Goal: Information Seeking & Learning: Learn about a topic

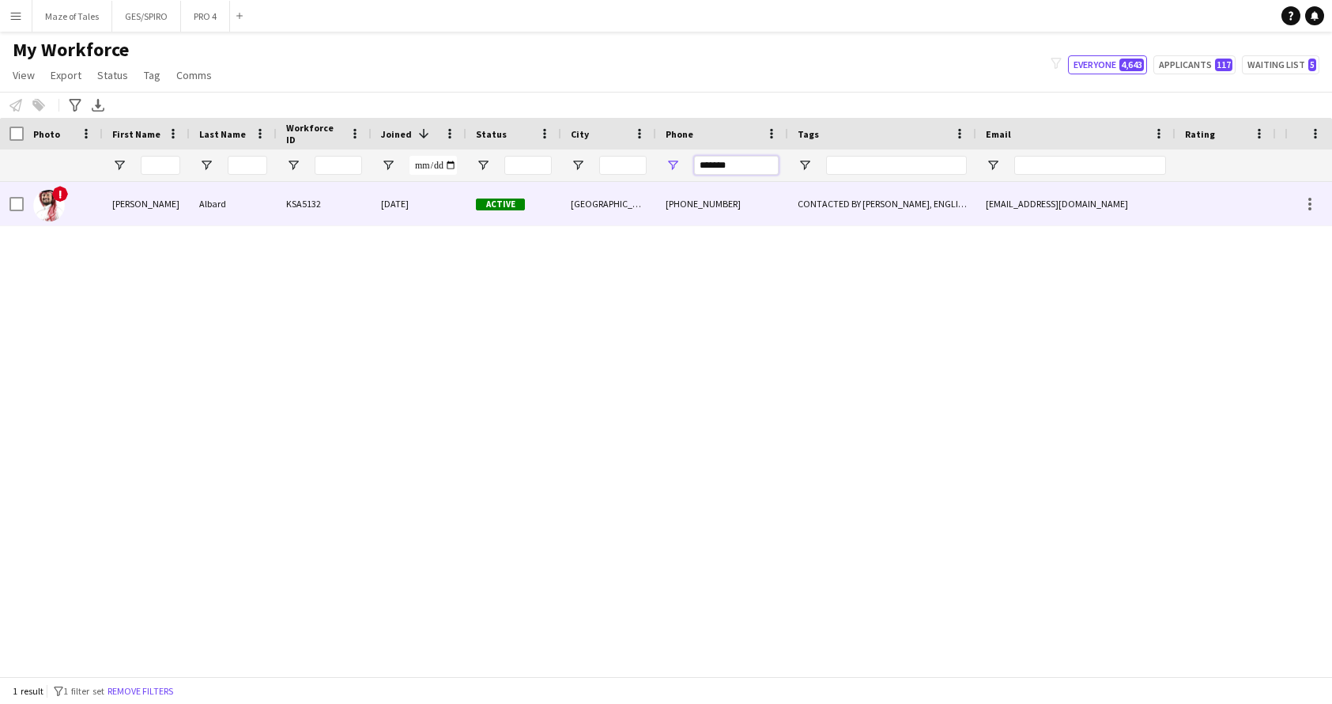
drag, startPoint x: 757, startPoint y: 165, endPoint x: 587, endPoint y: 183, distance: 171.0
click at [587, 183] on div "Workforce Details Photo First Name" at bounding box center [666, 397] width 1332 height 558
type input "*"
click at [575, 211] on div "[GEOGRAPHIC_DATA]" at bounding box center [608, 203] width 95 height 43
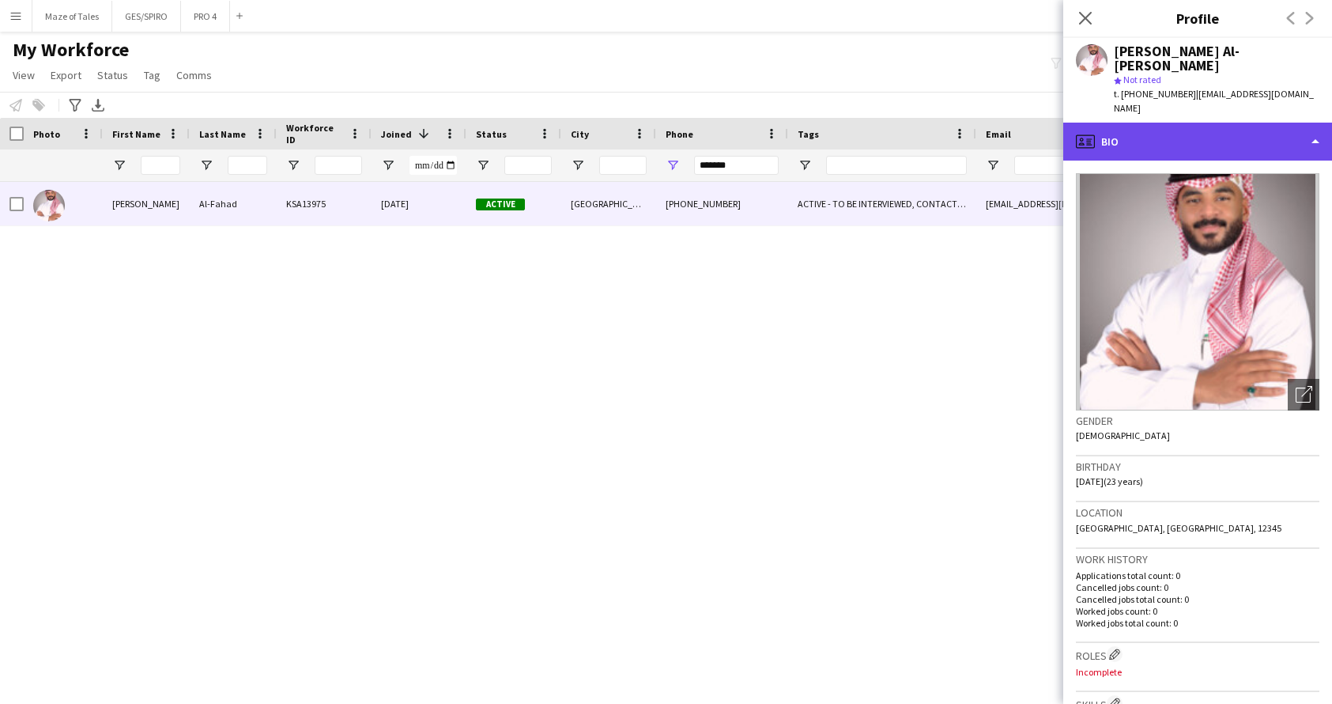
click at [1224, 123] on div "profile Bio" at bounding box center [1197, 142] width 269 height 38
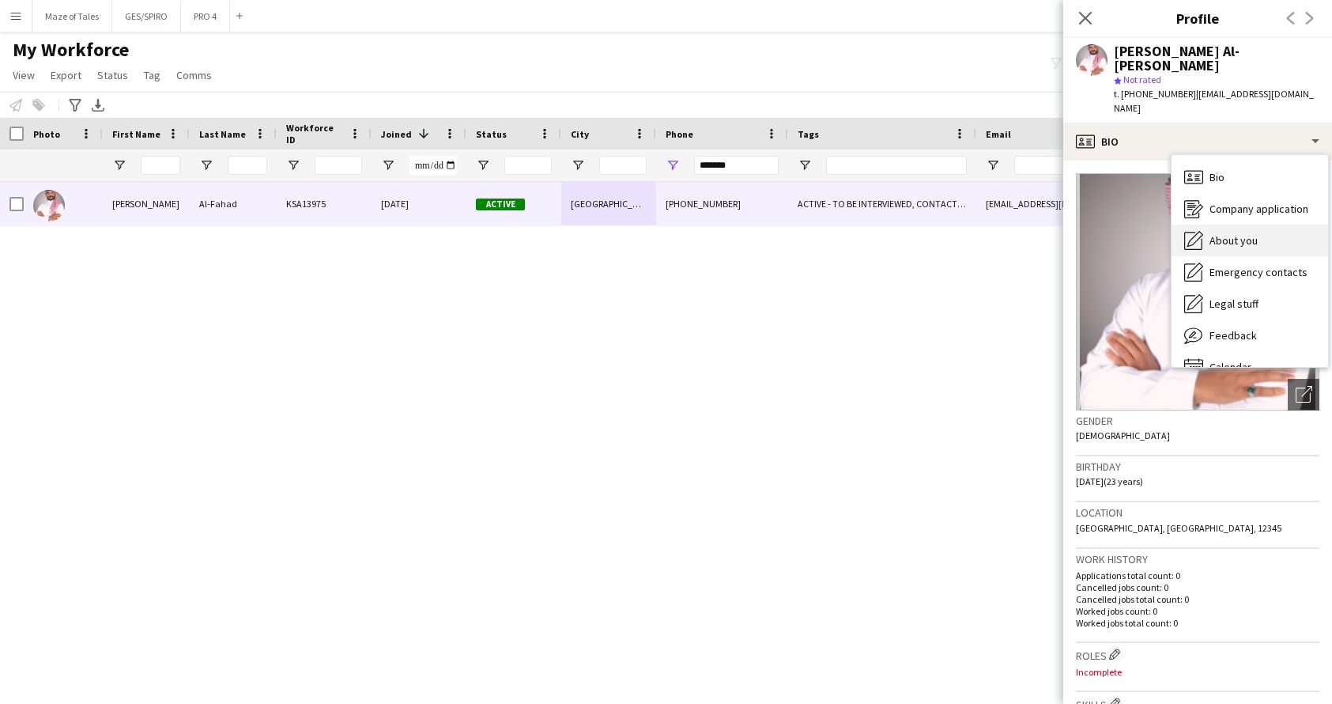
click at [1261, 225] on div "About you About you" at bounding box center [1250, 241] width 157 height 32
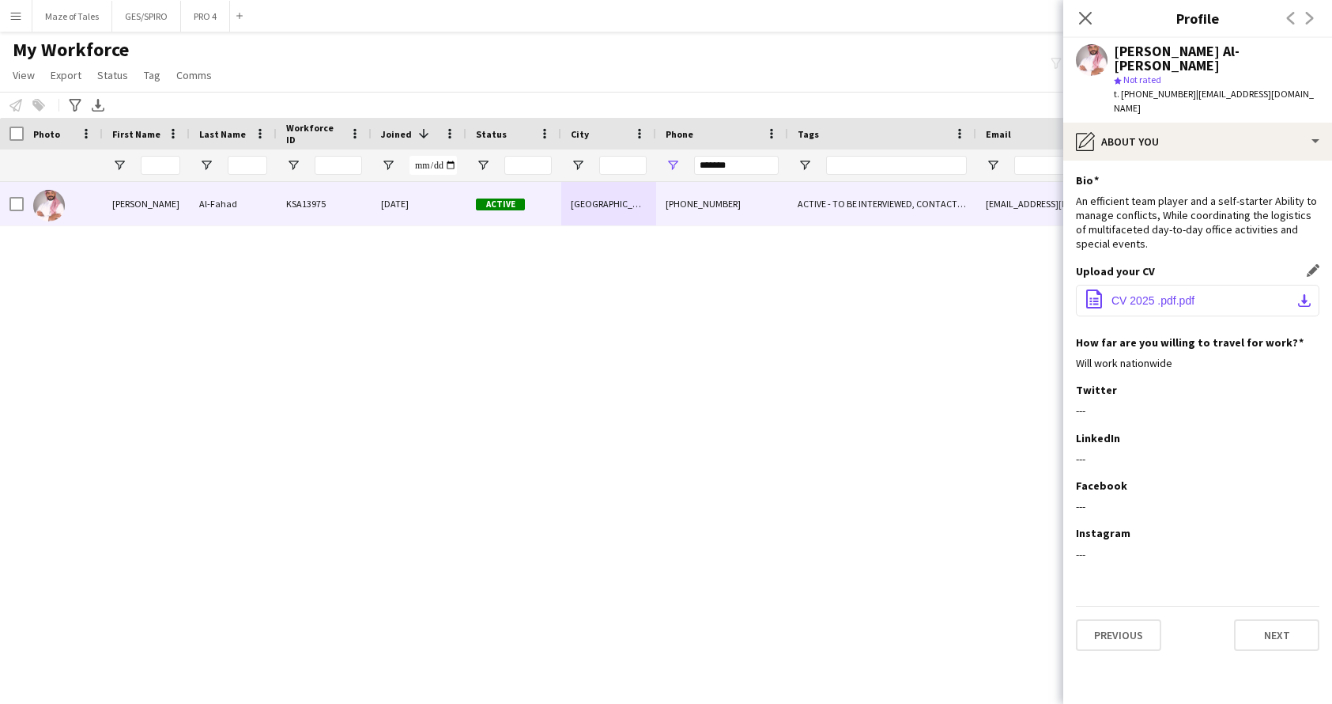
click at [1161, 294] on span "CV 2025 .pdf.pdf" at bounding box center [1153, 300] width 83 height 13
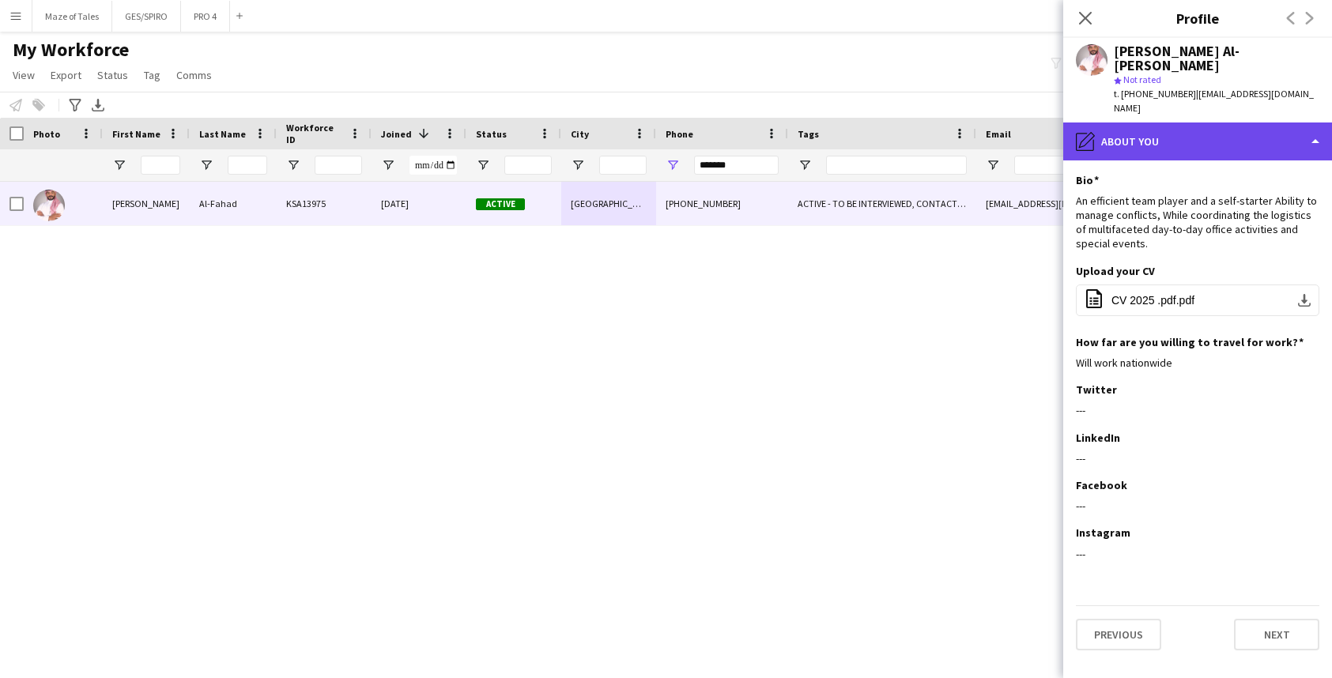
click at [1178, 123] on div "pencil4 About you" at bounding box center [1197, 142] width 269 height 38
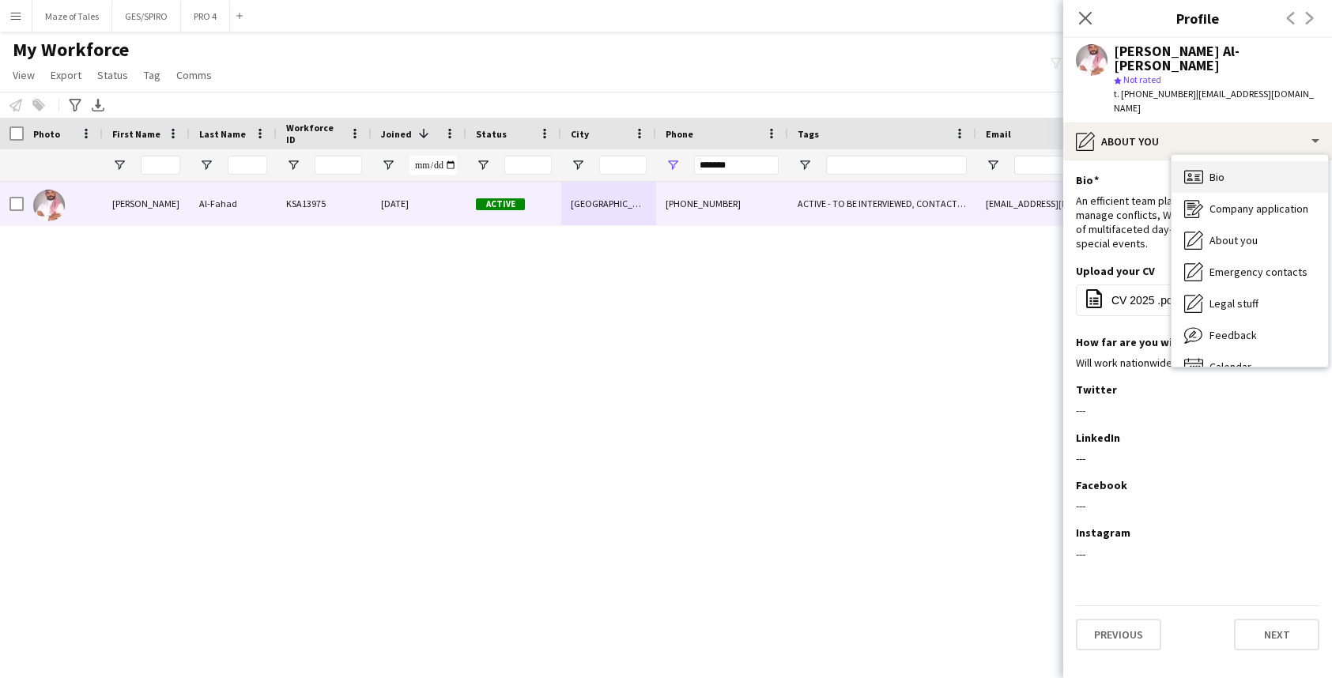
click at [1245, 161] on div "Bio Bio" at bounding box center [1250, 177] width 157 height 32
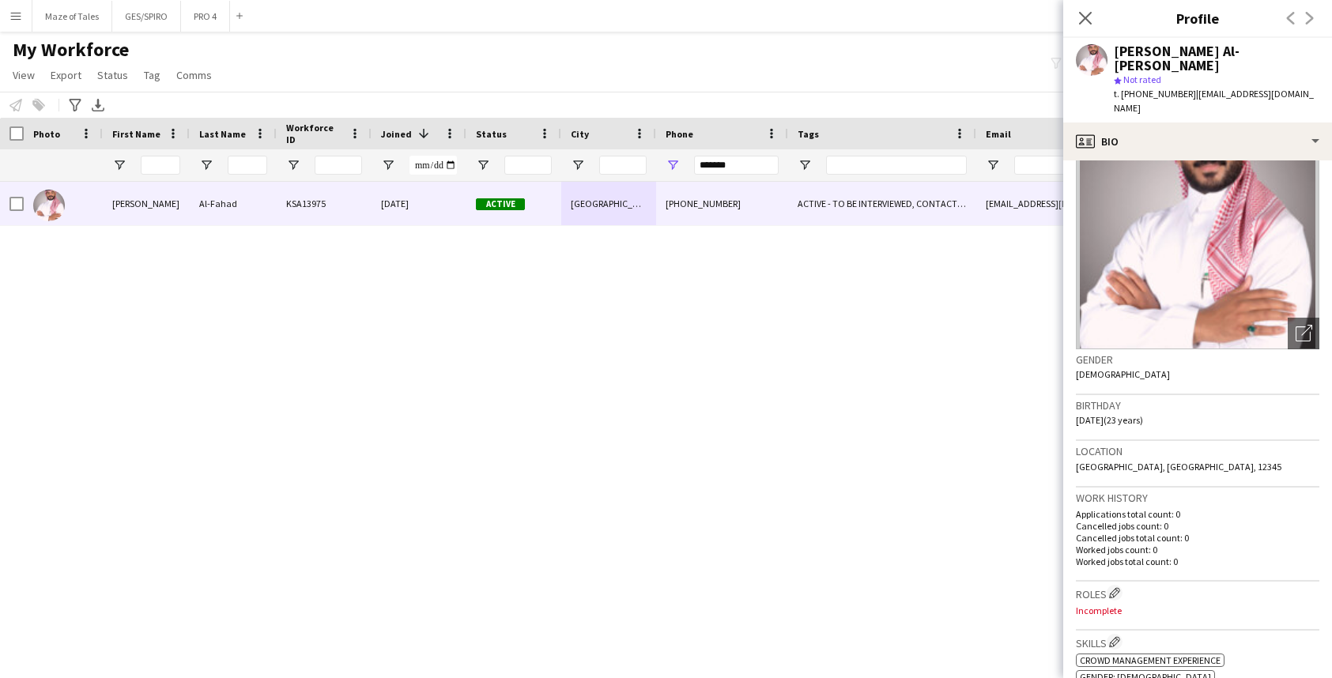
scroll to position [62, 0]
click at [1090, 19] on icon "Close pop-in" at bounding box center [1085, 17] width 15 height 15
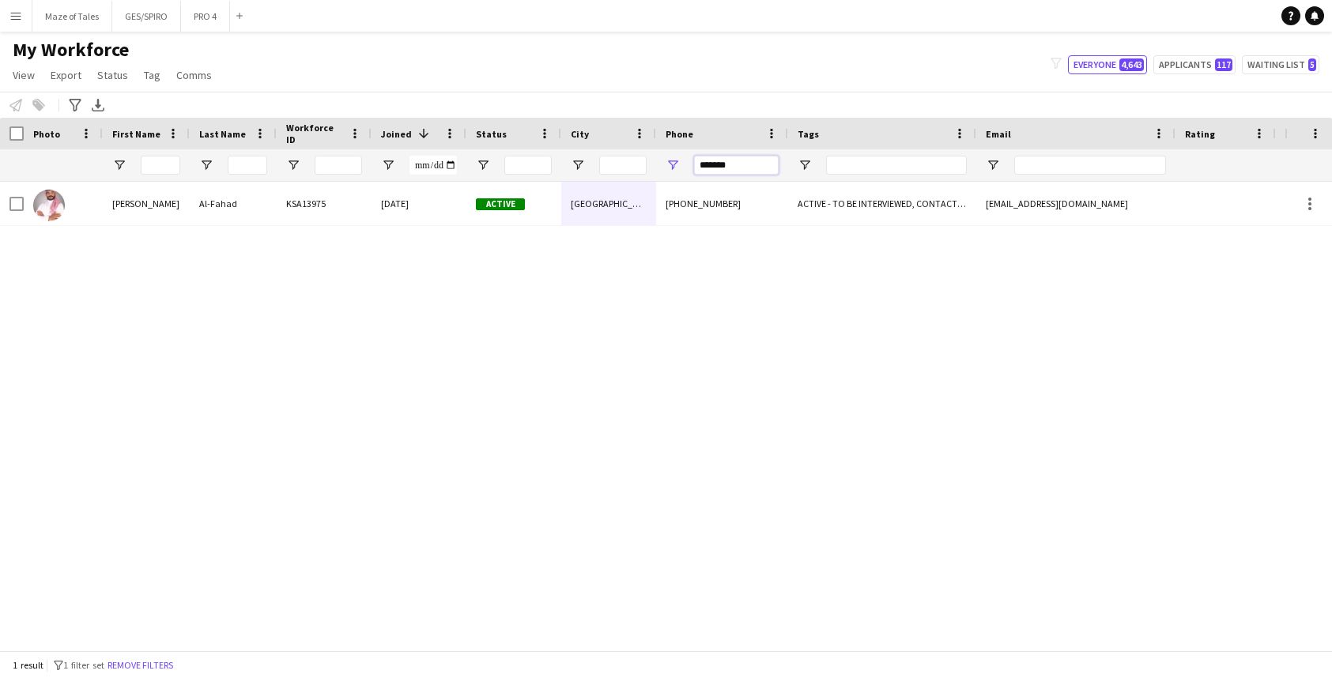
drag, startPoint x: 754, startPoint y: 167, endPoint x: 627, endPoint y: 147, distance: 128.0
click at [627, 147] on div "Workforce Details Photo First Name 1" at bounding box center [820, 150] width 1641 height 64
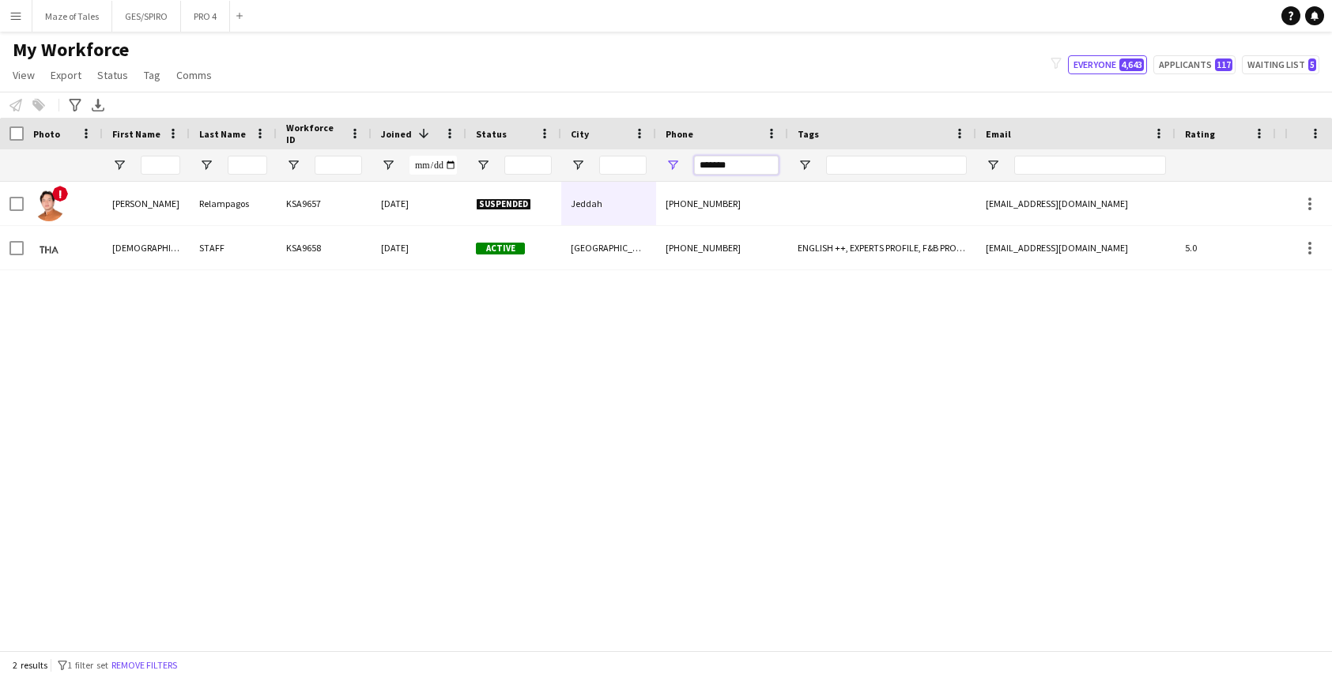
type input "*******"
click at [457, 251] on div "[DATE]" at bounding box center [419, 247] width 95 height 43
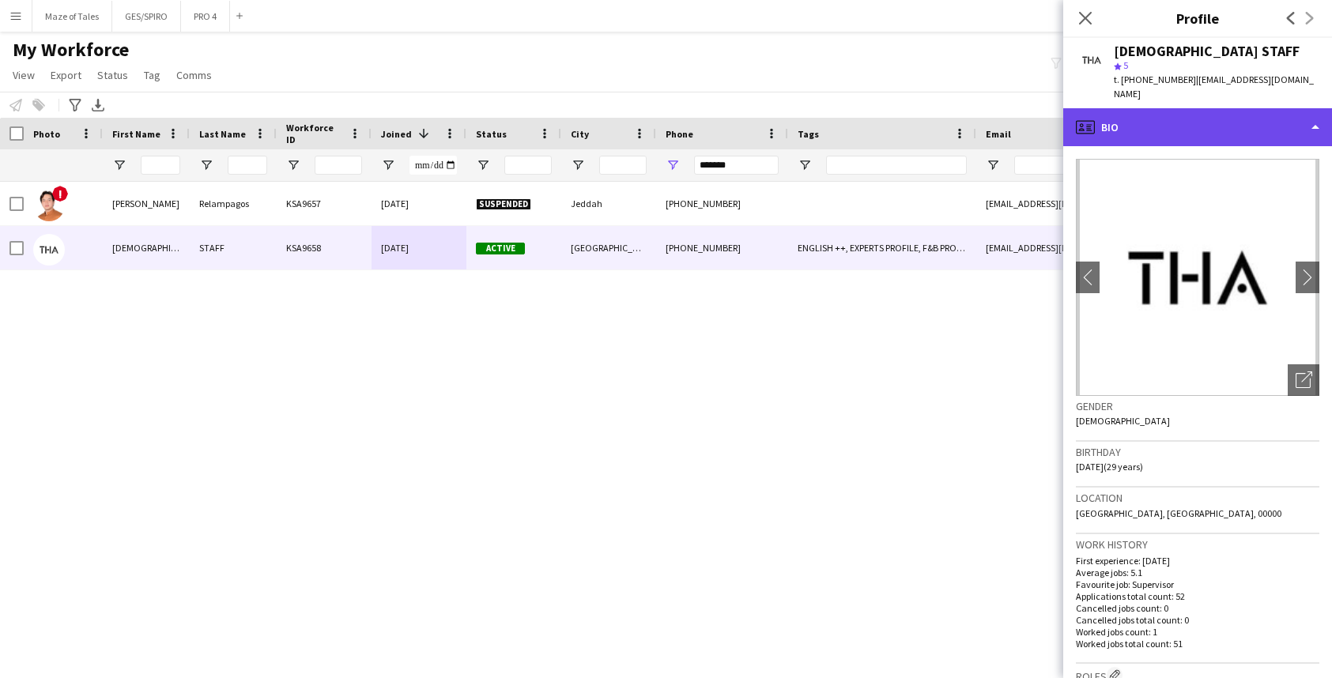
click at [1177, 108] on div "profile Bio" at bounding box center [1197, 127] width 269 height 38
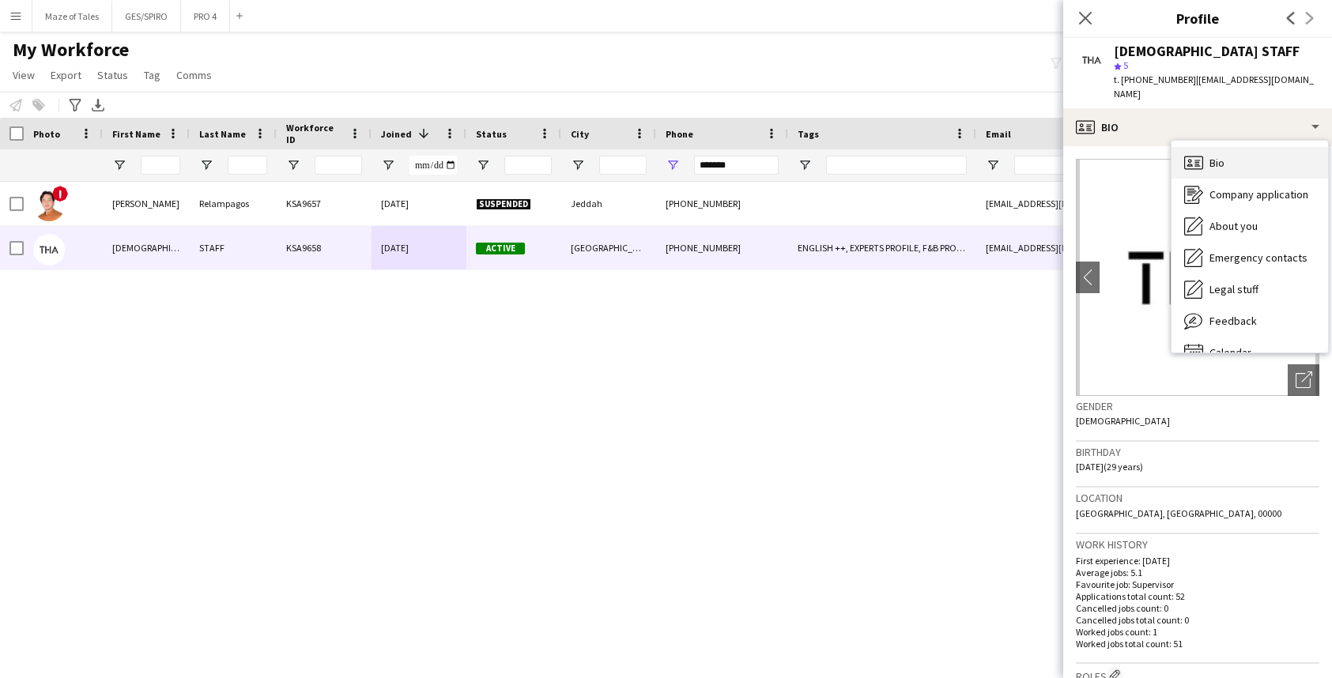
click at [1226, 160] on div "Bio Bio" at bounding box center [1250, 163] width 157 height 32
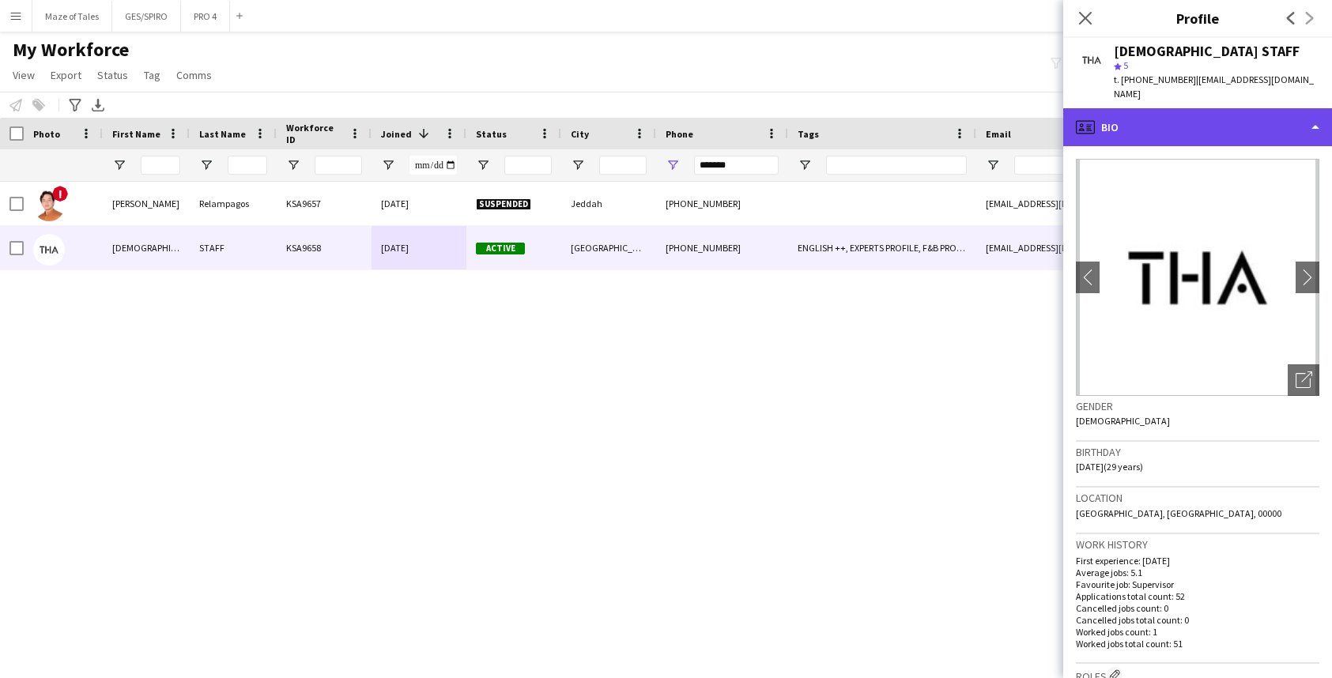
click at [1229, 118] on div "profile Bio" at bounding box center [1197, 127] width 269 height 38
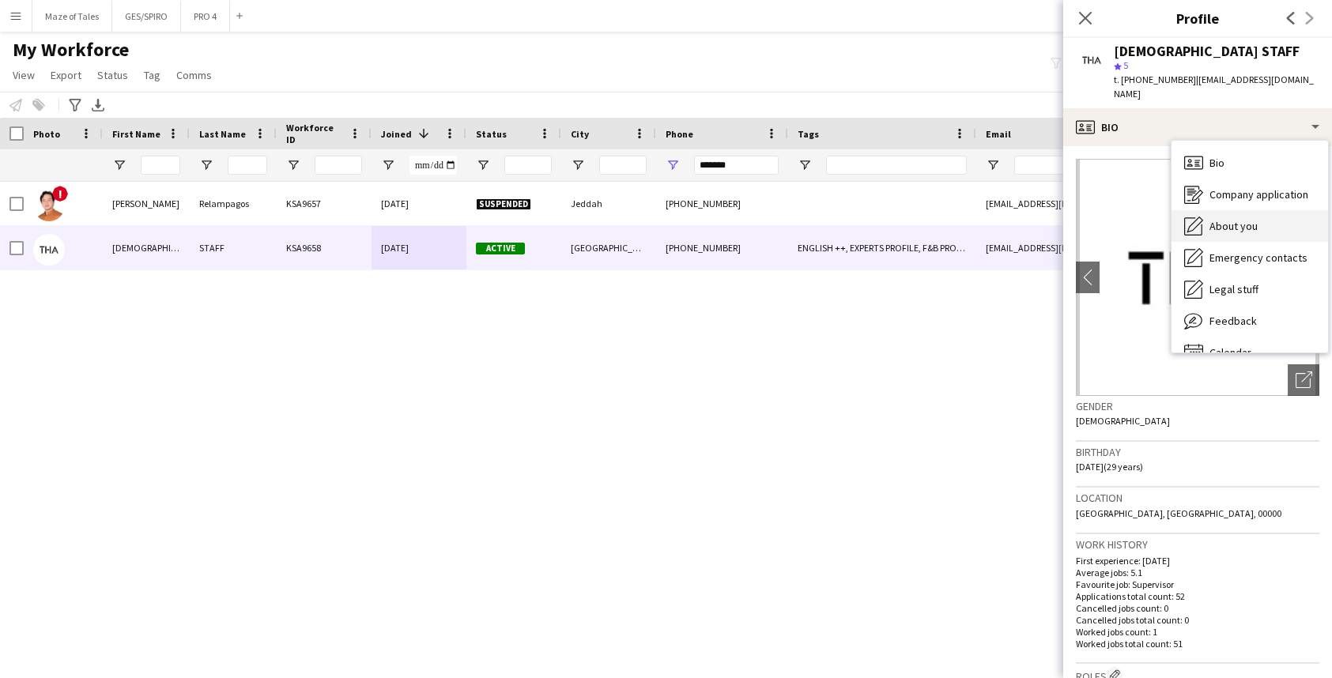
click at [1233, 219] on span "About you" at bounding box center [1234, 226] width 48 height 14
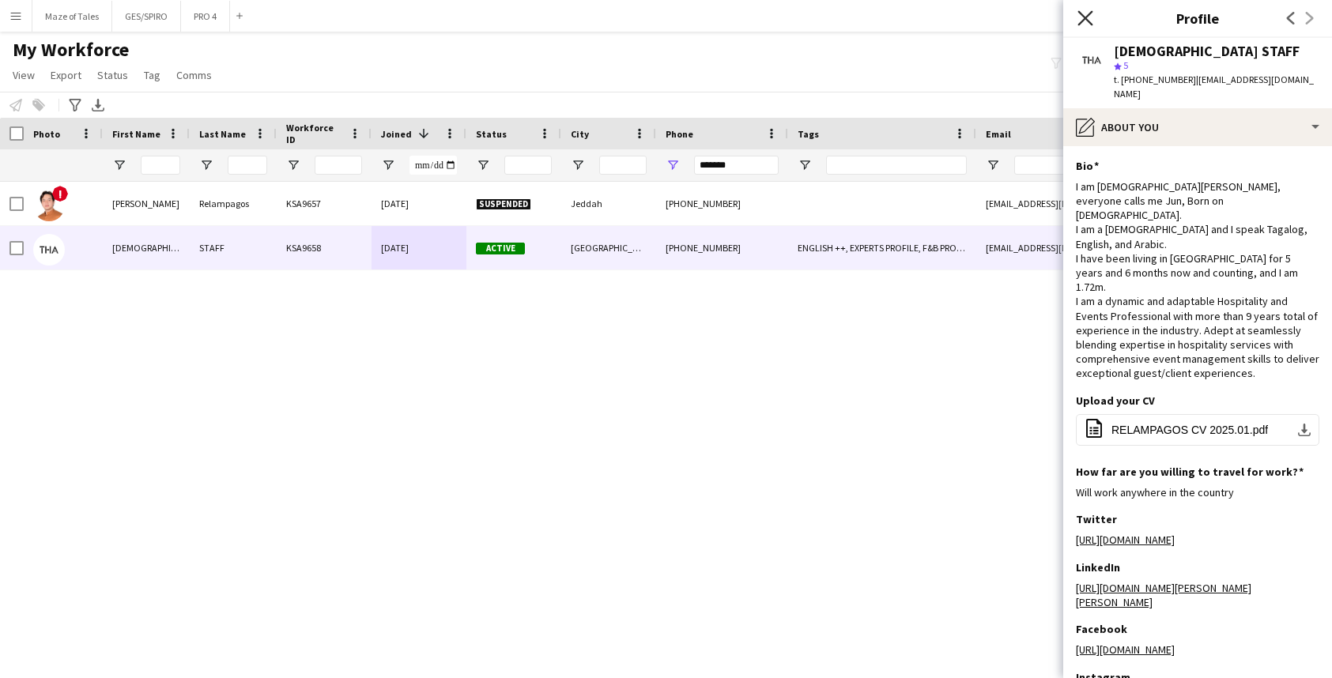
click at [1085, 21] on icon "Close pop-in" at bounding box center [1085, 17] width 15 height 15
